Goal: Find specific page/section: Find specific page/section

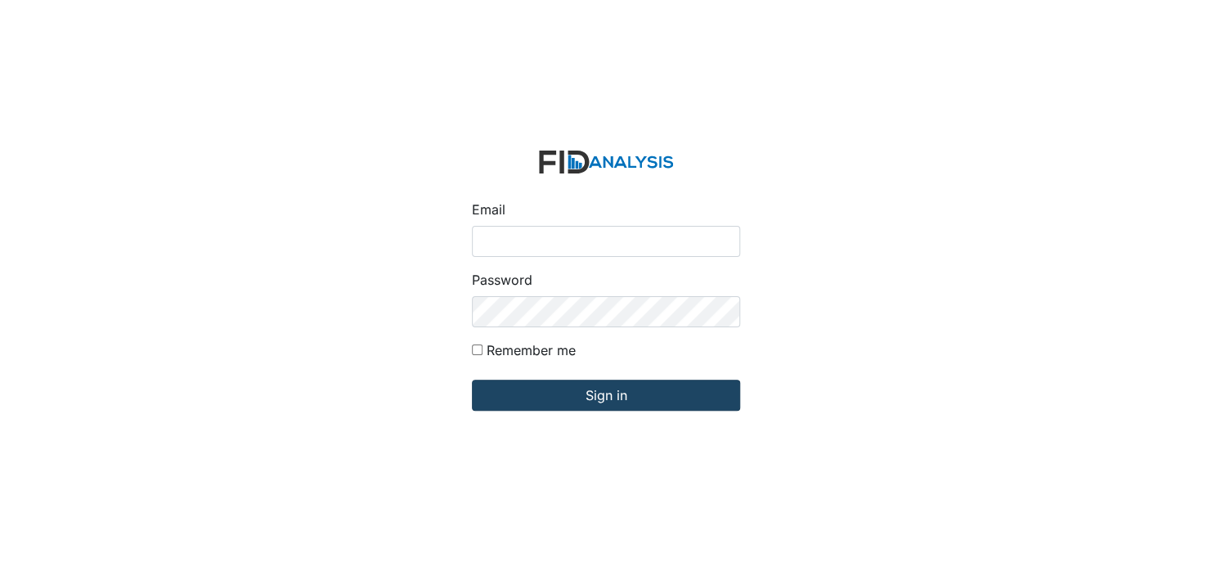
type input "[EMAIL_ADDRESS][DOMAIN_NAME]"
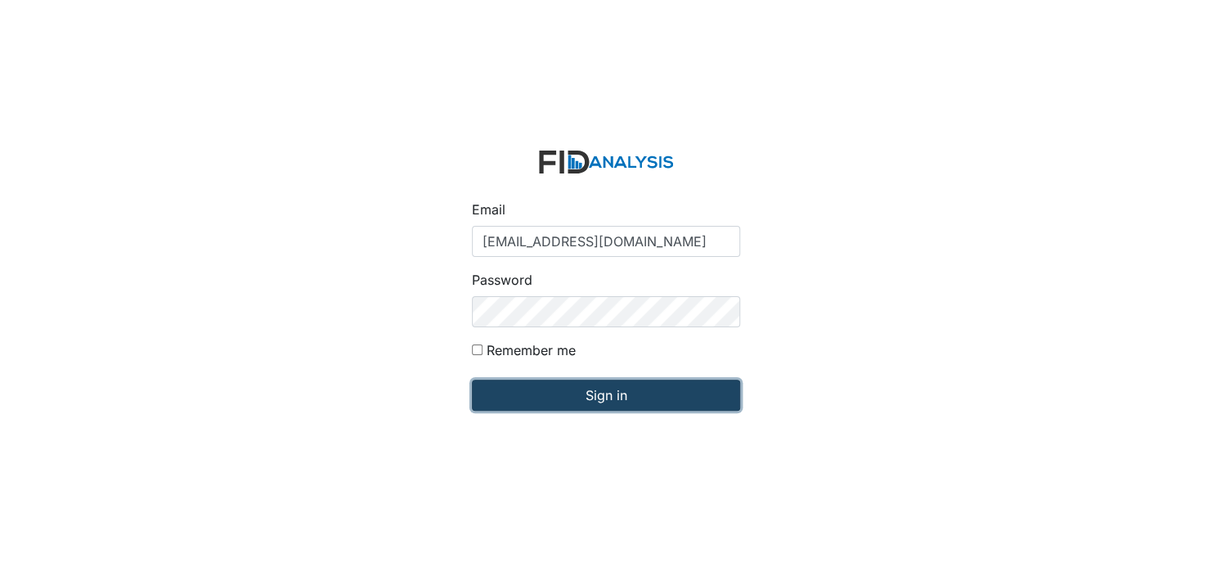
click at [576, 393] on input "Sign in" at bounding box center [606, 394] width 268 height 31
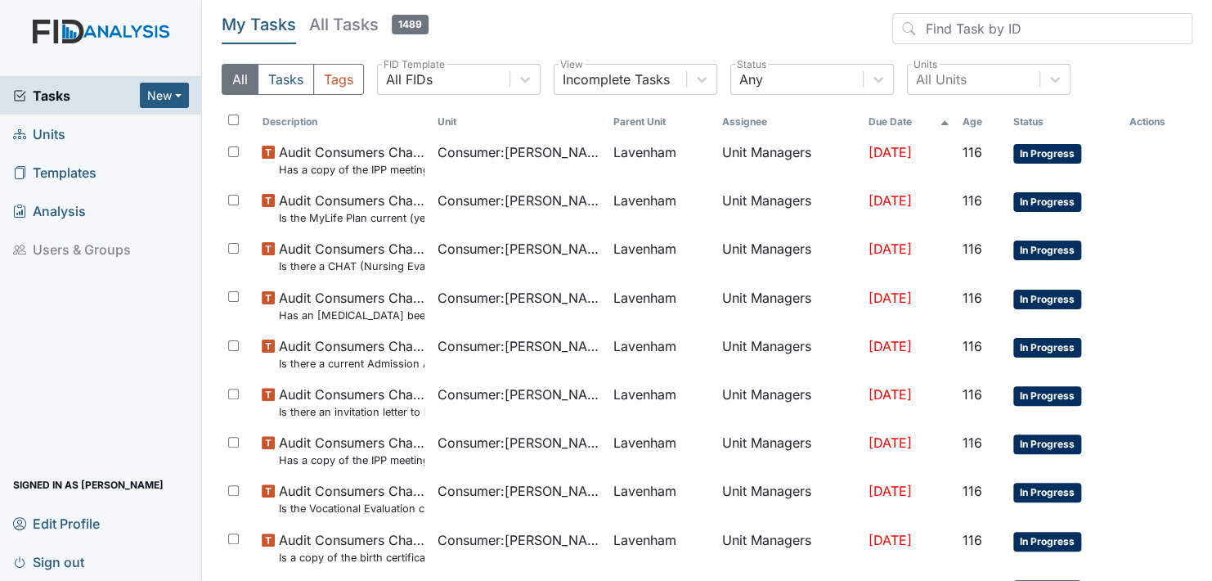
click at [54, 132] on span "Units" at bounding box center [39, 133] width 52 height 25
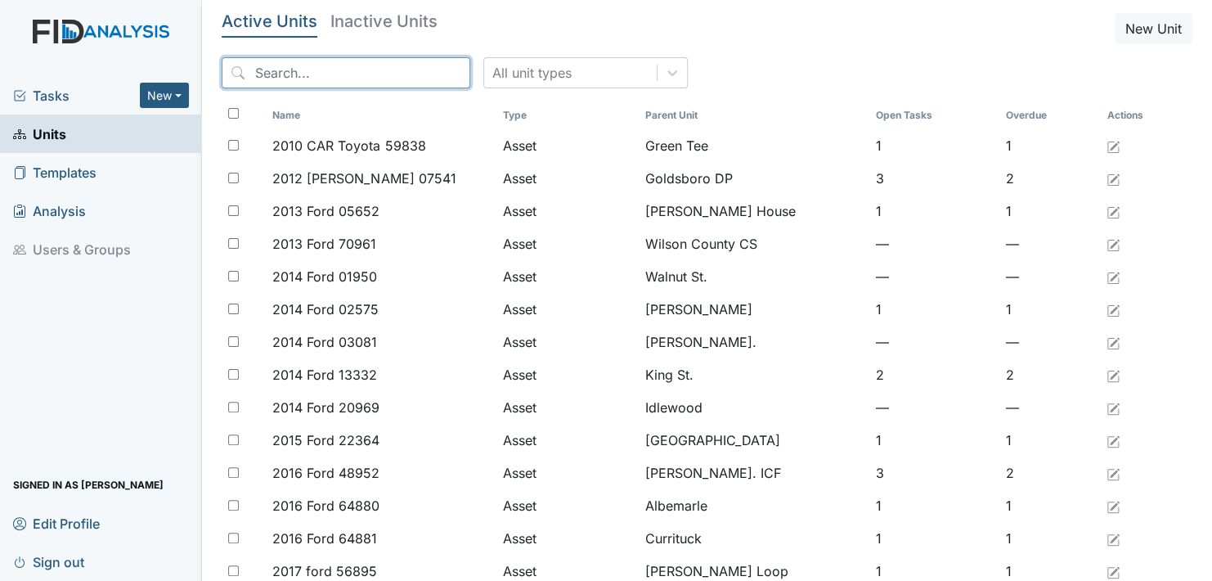
click at [363, 70] on input "search" at bounding box center [346, 72] width 249 height 31
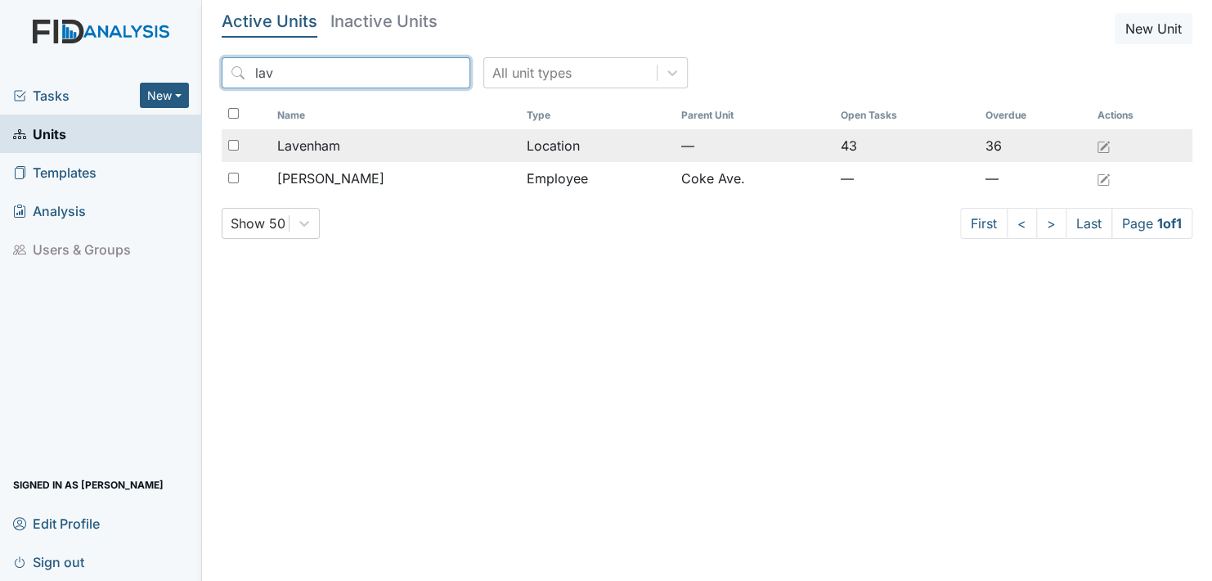
type input "lav"
click at [331, 146] on span "Lavenham" at bounding box center [308, 146] width 63 height 20
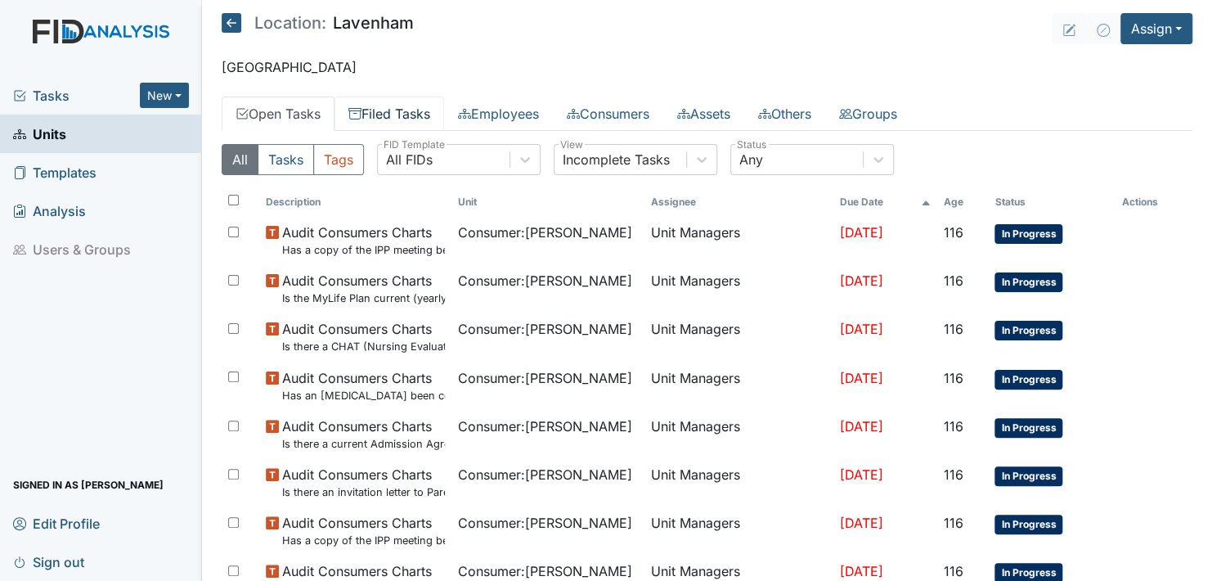
click at [410, 108] on link "Filed Tasks" at bounding box center [389, 113] width 110 height 34
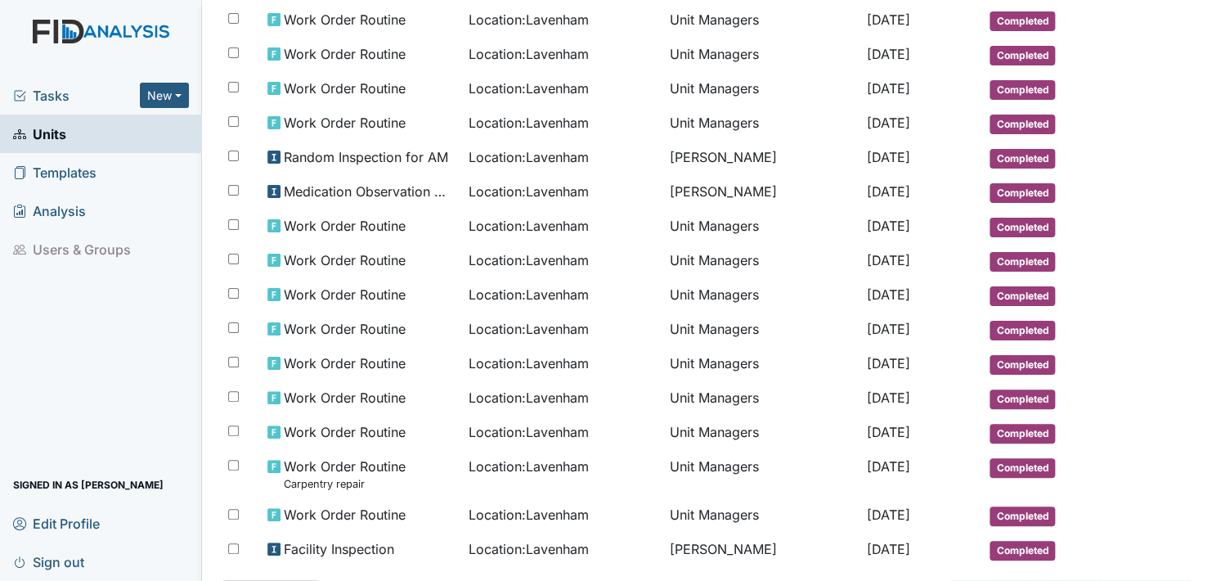
scroll to position [787, 0]
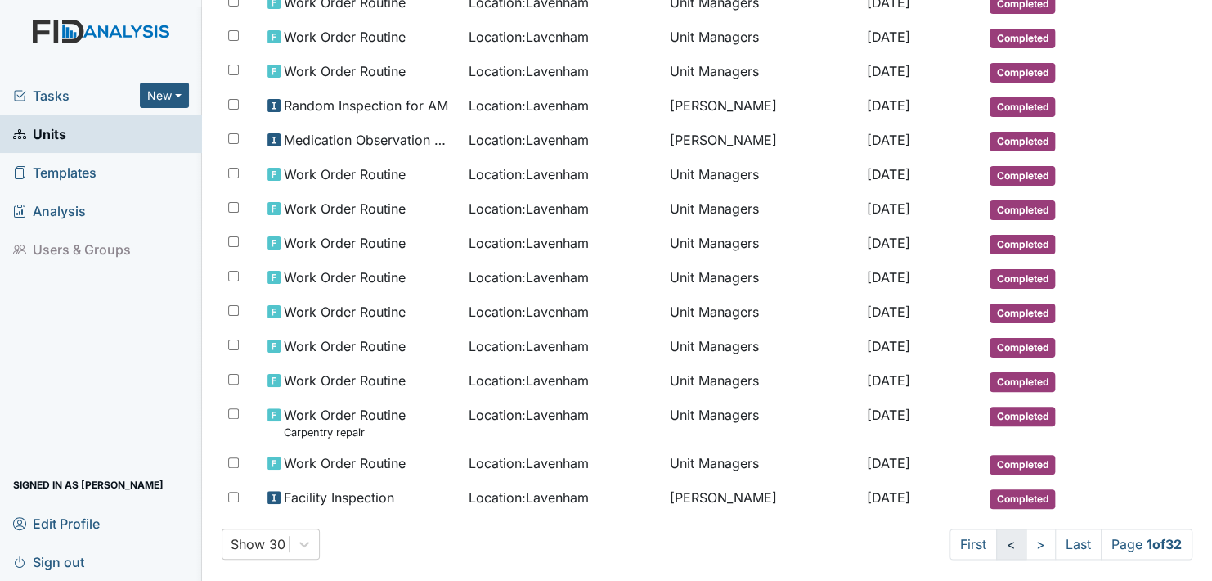
click at [996, 528] on link "<" at bounding box center [1011, 543] width 30 height 31
click at [1022, 528] on link ">" at bounding box center [1037, 543] width 30 height 31
click at [1025, 528] on link ">" at bounding box center [1040, 543] width 30 height 31
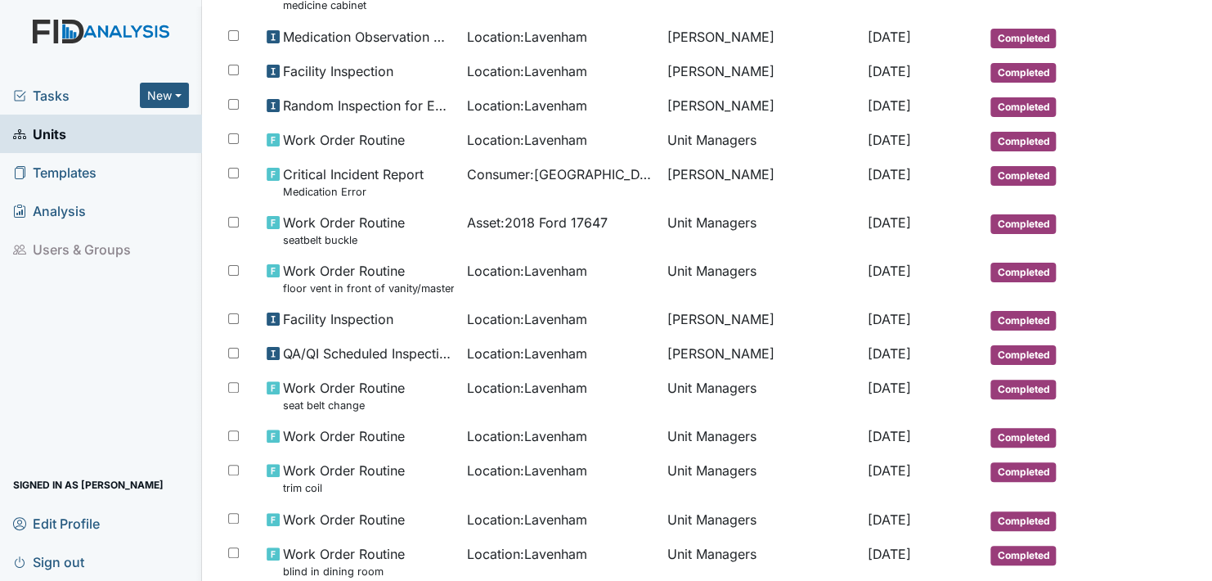
scroll to position [773, 0]
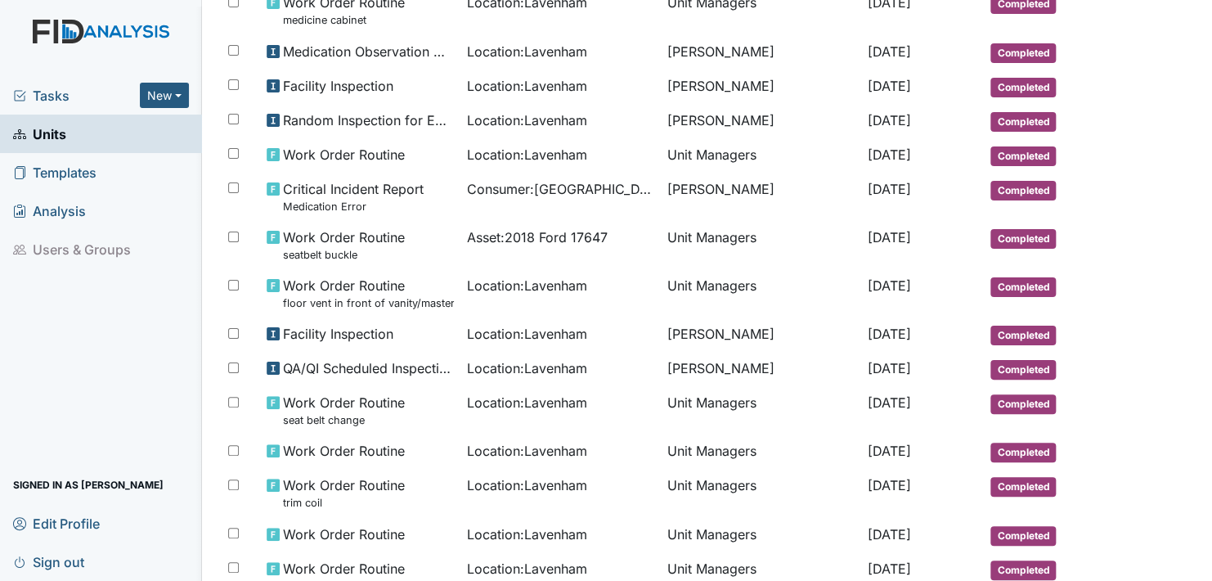
click at [1023, 526] on span "Completed" at bounding box center [1022, 536] width 65 height 20
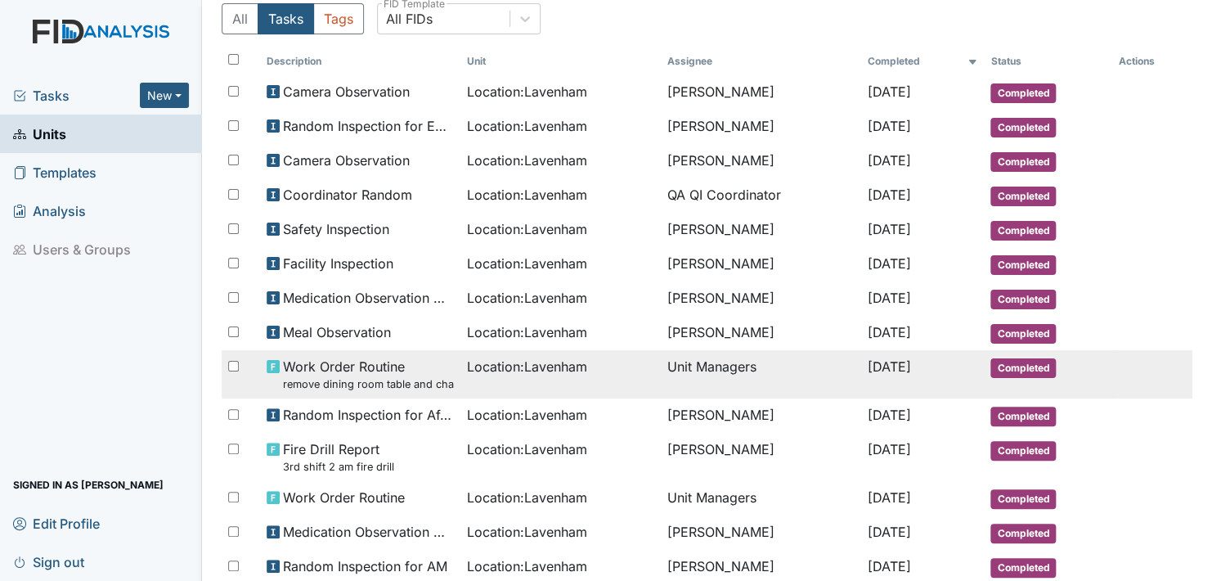
scroll to position [0, 0]
